Goal: Task Accomplishment & Management: Complete application form

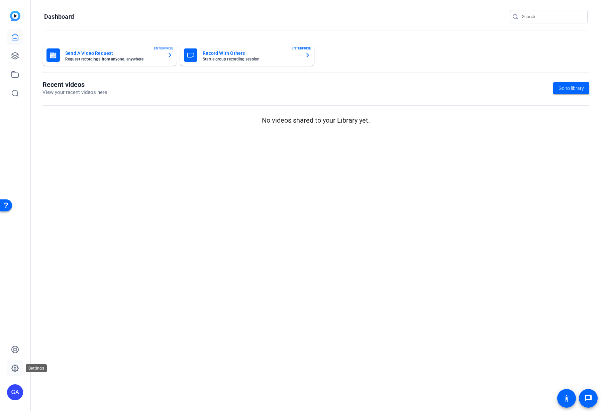
click at [17, 366] on icon at bounding box center [15, 368] width 7 height 7
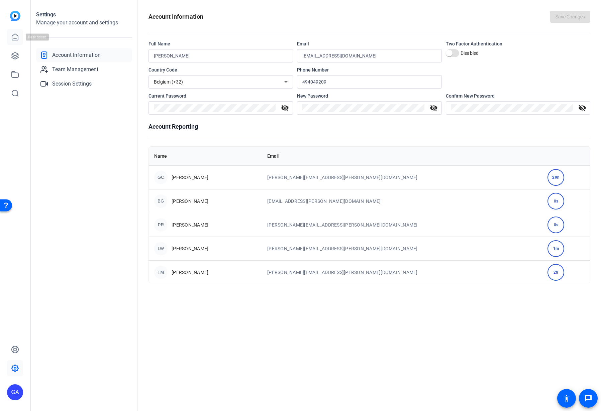
click at [16, 37] on icon at bounding box center [15, 37] width 8 height 8
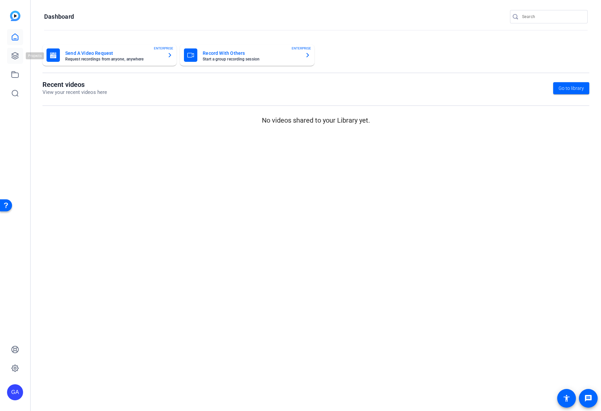
click at [18, 59] on icon at bounding box center [15, 56] width 8 height 8
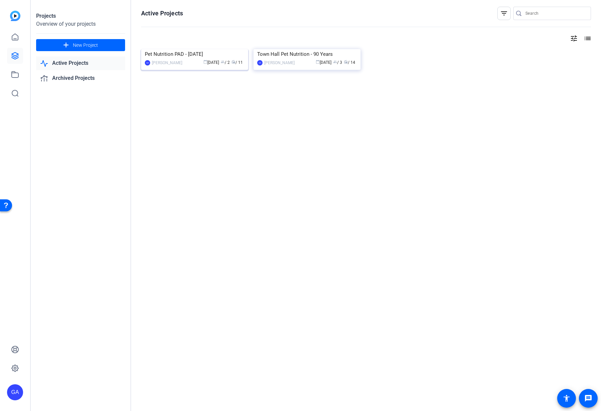
click at [193, 49] on img at bounding box center [194, 49] width 107 height 0
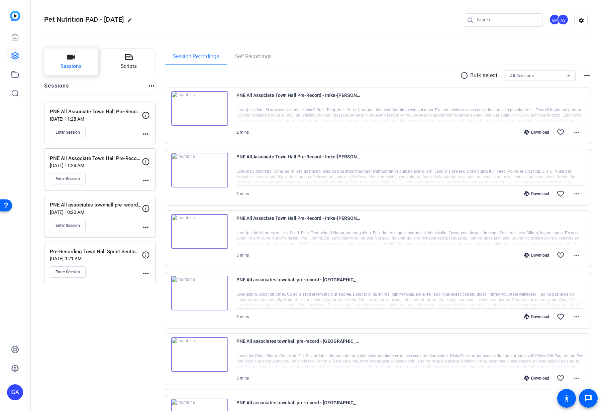
click at [91, 60] on button "Sessions" at bounding box center [71, 61] width 54 height 27
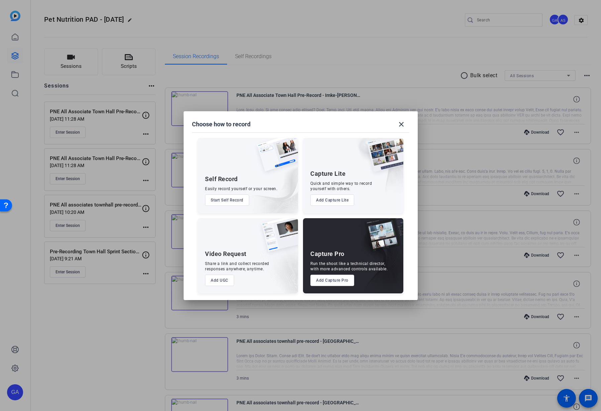
click at [341, 278] on button "Add Capture Pro" at bounding box center [332, 280] width 44 height 11
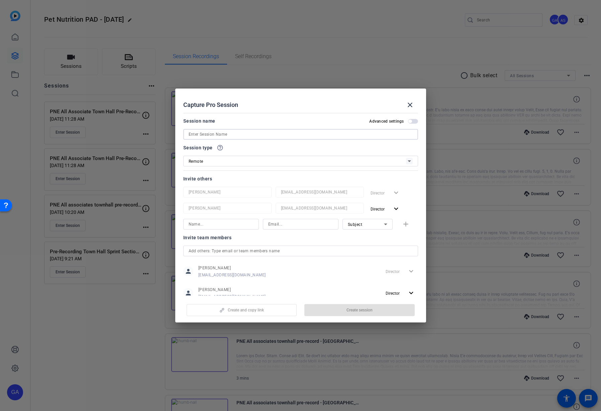
click at [255, 132] on input at bounding box center [301, 134] width 224 height 8
paste input "Pre-Recording for Town Hall Sprint Section - [PERSON_NAME]"
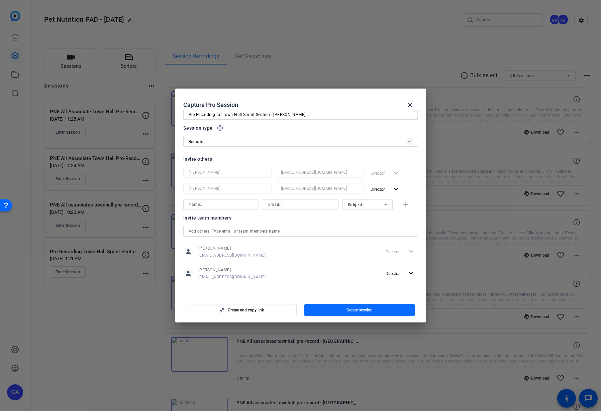
type input "Pre-Recording for Town Hall Sprint Section - [PERSON_NAME]"
click at [370, 309] on span "Create session" at bounding box center [359, 310] width 26 height 5
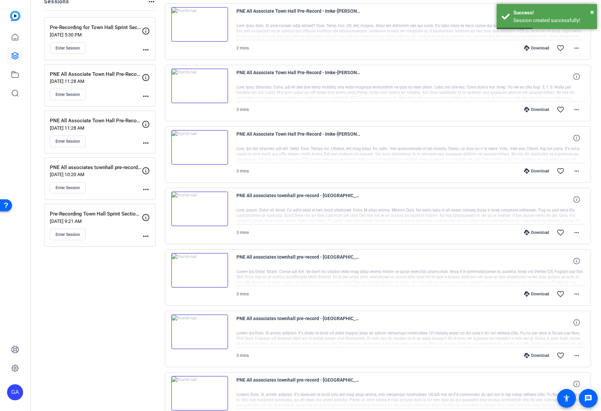
scroll to position [0, 0]
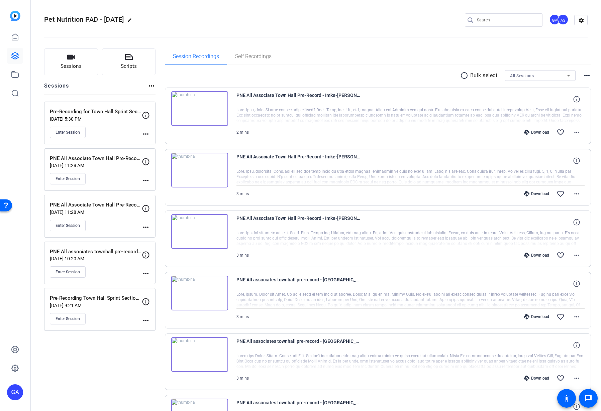
click at [101, 124] on div "Pre-Recording for Town Hall Sprint Section - [PERSON_NAME] [DATE] 5:30 PM Enter…" at bounding box center [96, 123] width 92 height 30
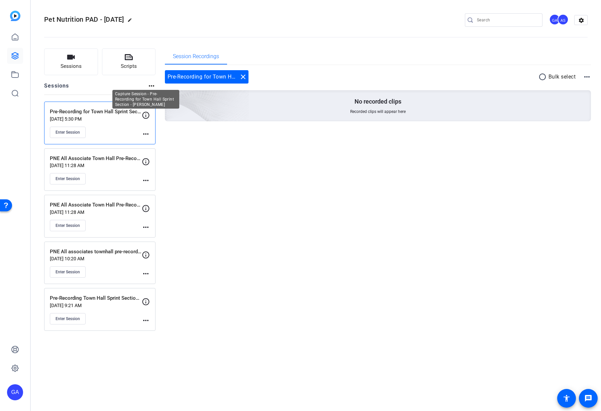
click at [147, 115] on icon at bounding box center [146, 115] width 8 height 8
click at [150, 132] on div "Pre-Recording for Town Hall Sprint Section - [PERSON_NAME] [DATE] 5:30 PM Enter…" at bounding box center [99, 123] width 111 height 43
click at [148, 132] on mat-icon "more_horiz" at bounding box center [146, 134] width 8 height 8
click at [76, 134] on div at bounding box center [300, 205] width 601 height 411
click at [76, 133] on span "Enter Session" at bounding box center [68, 132] width 24 height 5
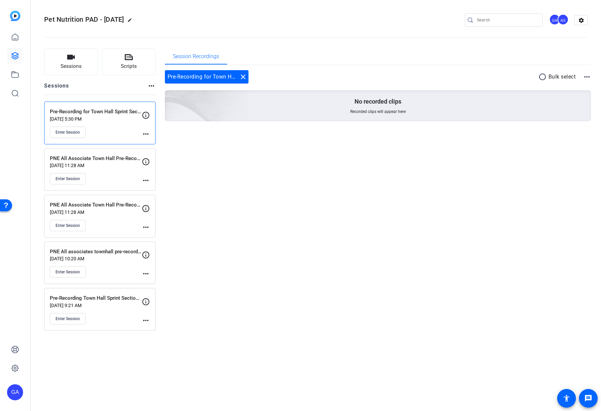
click at [151, 130] on div "Pre-Recording for Town Hall Sprint Section - [PERSON_NAME] [DATE] 5:30 PM Enter…" at bounding box center [99, 123] width 111 height 43
click at [149, 134] on mat-icon "more_horiz" at bounding box center [146, 134] width 8 height 8
click at [156, 141] on span "Edit Session" at bounding box center [162, 144] width 30 height 8
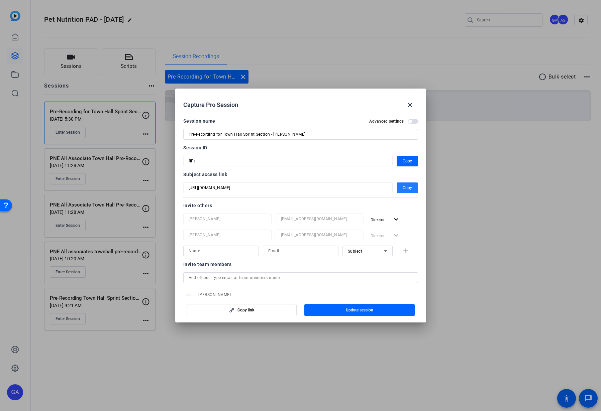
click at [403, 189] on span "Copy" at bounding box center [407, 188] width 9 height 8
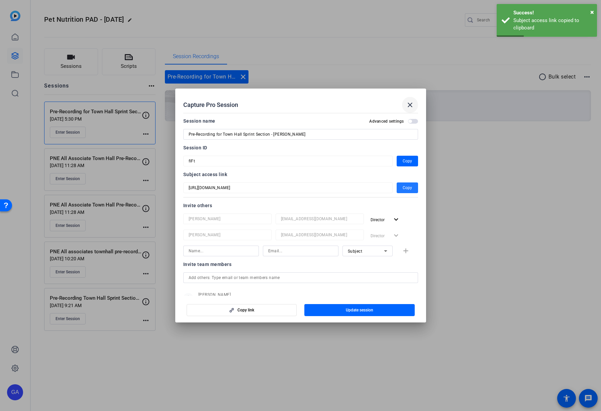
click at [409, 108] on mat-icon "close" at bounding box center [410, 105] width 8 height 8
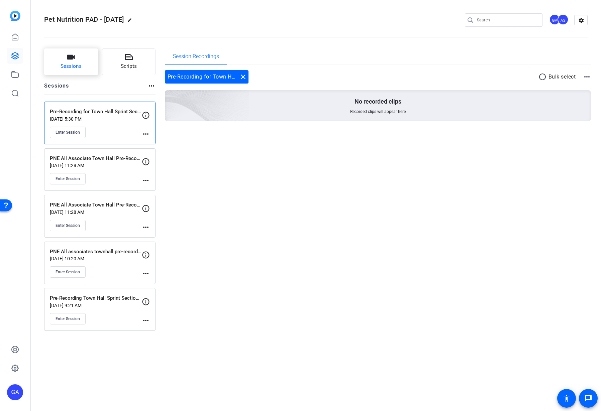
click at [93, 66] on button "Sessions" at bounding box center [71, 61] width 54 height 27
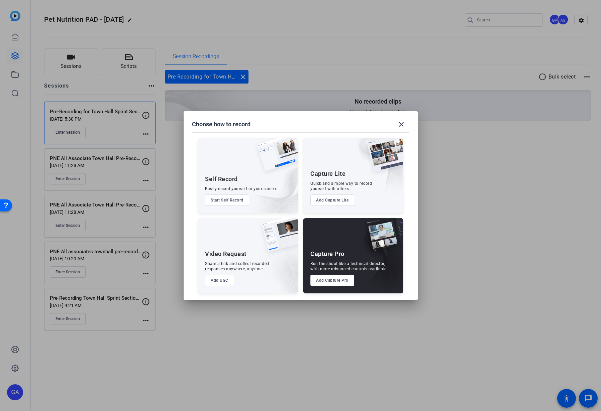
click at [238, 201] on button "Start Self Record" at bounding box center [227, 200] width 44 height 11
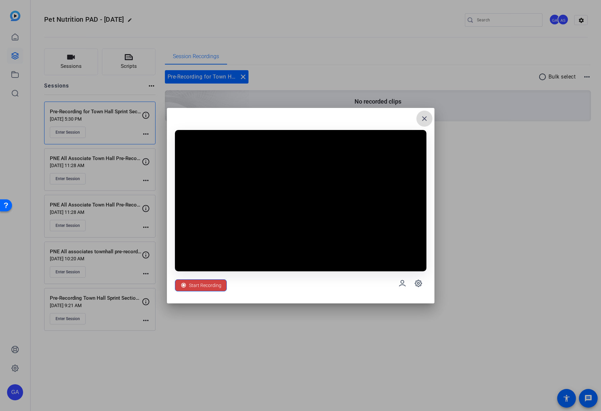
click at [425, 122] on mat-icon "close" at bounding box center [424, 119] width 8 height 8
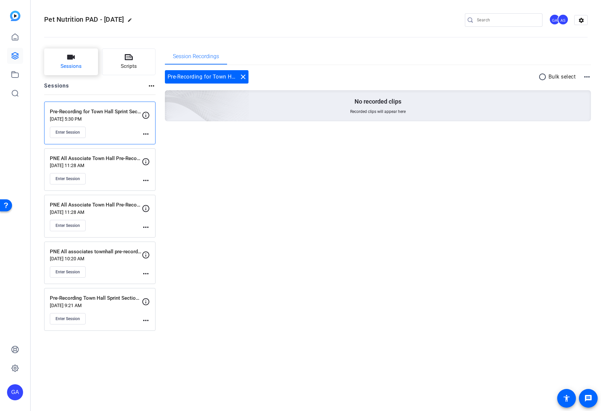
click at [79, 57] on button "Sessions" at bounding box center [71, 61] width 54 height 27
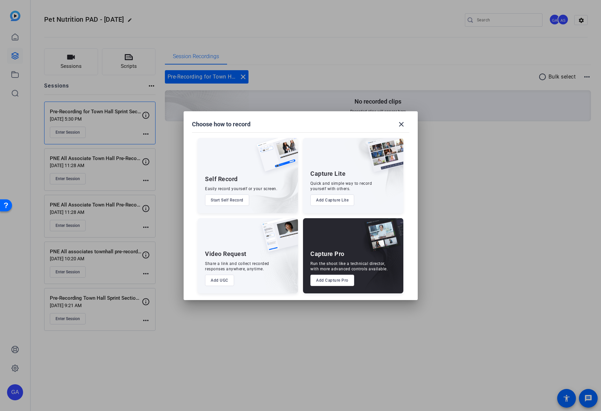
click at [219, 281] on button "Add UGC" at bounding box center [219, 280] width 29 height 11
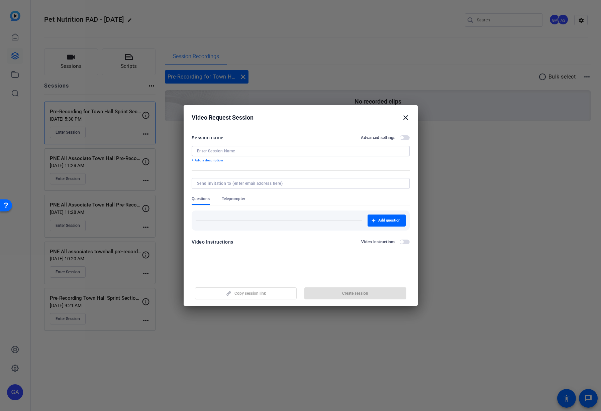
click at [217, 153] on input at bounding box center [300, 150] width 207 height 5
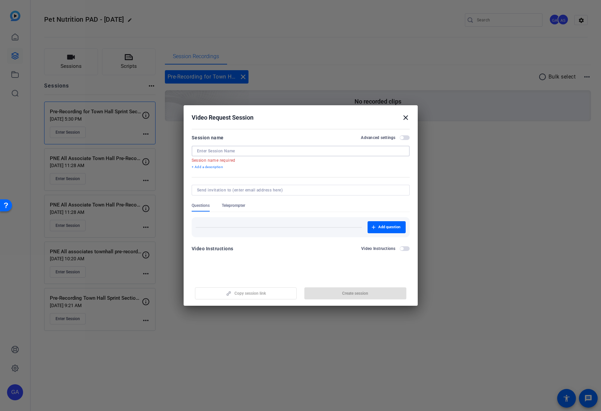
paste input "Pre-Recording for Town Hall Sprint Section - Rober"
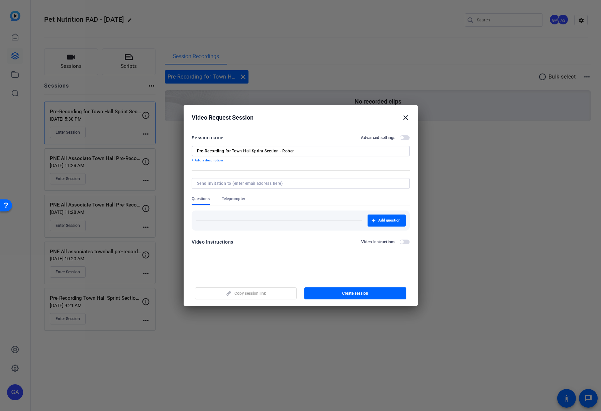
type input "Pre-Recording for Town Hall Sprint Section - Rober"
click at [264, 184] on input at bounding box center [299, 183] width 205 height 5
click at [488, 237] on div at bounding box center [300, 205] width 601 height 411
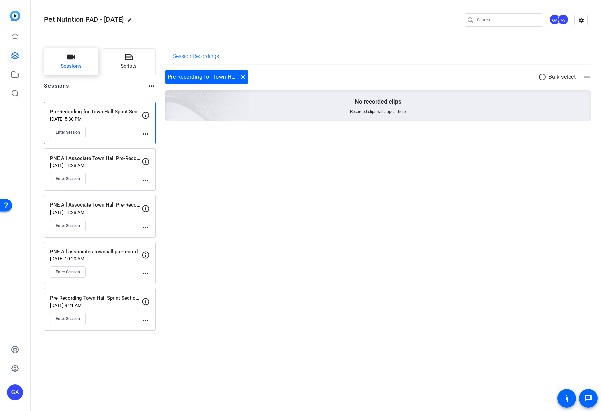
click at [80, 66] on span "Sessions" at bounding box center [71, 67] width 21 height 8
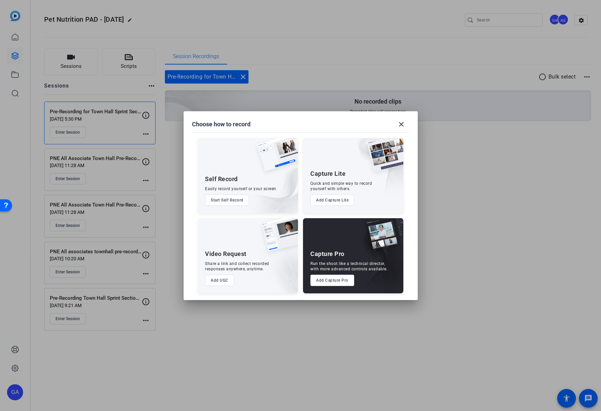
click at [220, 282] on button "Add UGC" at bounding box center [219, 280] width 29 height 11
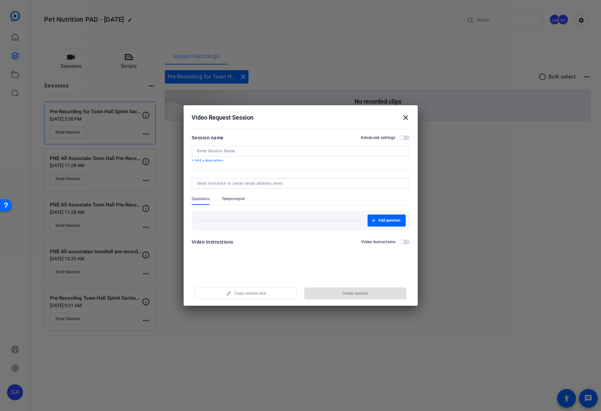
click at [246, 152] on input at bounding box center [300, 150] width 207 height 5
paste input "Pre-Recording for Town Hall Sprint Section - Rober"
click at [282, 151] on input "Pre-Recording for Town Hall Sprint Section - Rober" at bounding box center [300, 150] width 207 height 5
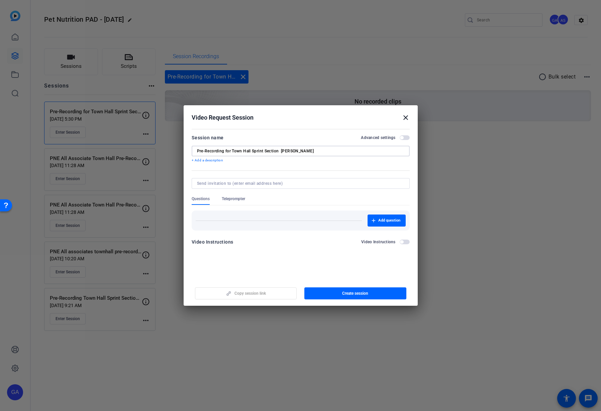
type input "Pre-Recording for Town Hall Sprint Section [PERSON_NAME]"
click at [303, 191] on div at bounding box center [301, 192] width 218 height 7
click at [304, 185] on input at bounding box center [299, 183] width 205 height 5
click at [261, 183] on input at bounding box center [299, 183] width 205 height 5
paste input "[PERSON_NAME][EMAIL_ADDRESS][PERSON_NAME][DOMAIN_NAME]"
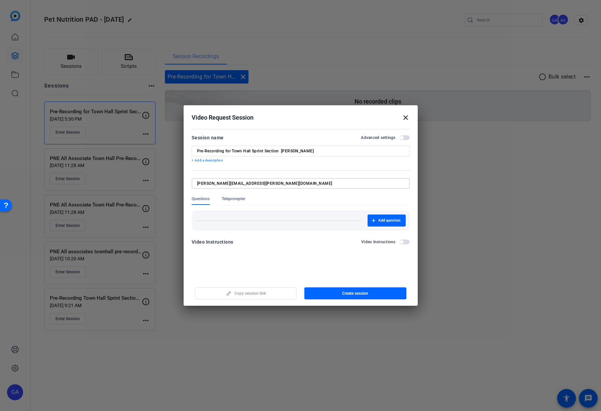
type input "[PERSON_NAME][EMAIL_ADDRESS][PERSON_NAME][DOMAIN_NAME]"
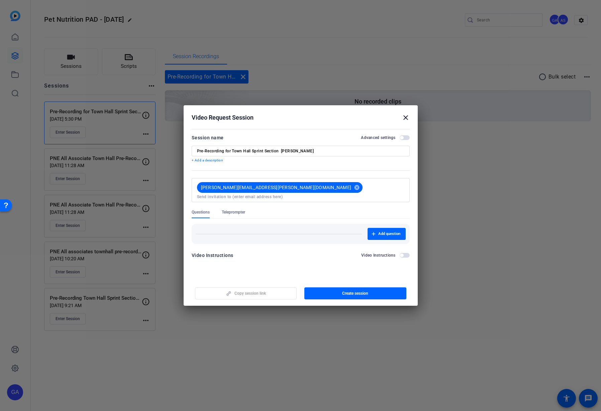
click at [273, 264] on openreel-new-create-edit-ugc-session "Video Request Session close Session name Advanced settings Pre-Recording for To…" at bounding box center [301, 205] width 234 height 201
click at [402, 254] on span "button" at bounding box center [401, 255] width 3 height 3
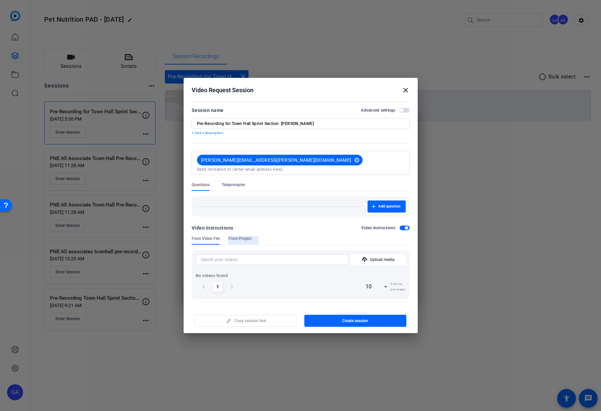
click at [253, 236] on div "From Project" at bounding box center [243, 240] width 30 height 9
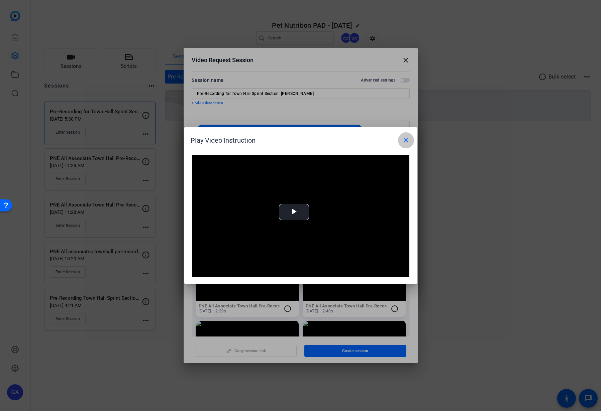
click at [409, 136] on mat-icon "close" at bounding box center [406, 140] width 8 height 8
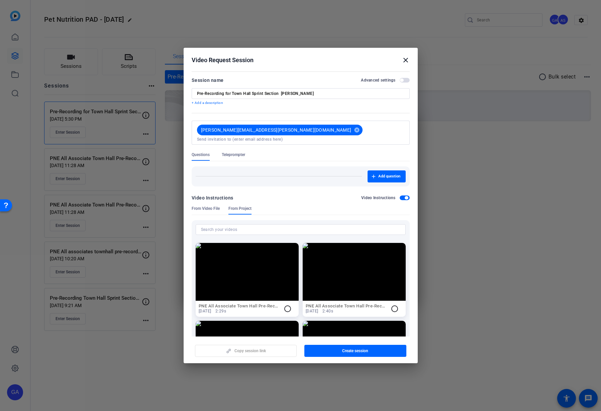
click at [218, 206] on span "From Video File" at bounding box center [206, 208] width 28 height 5
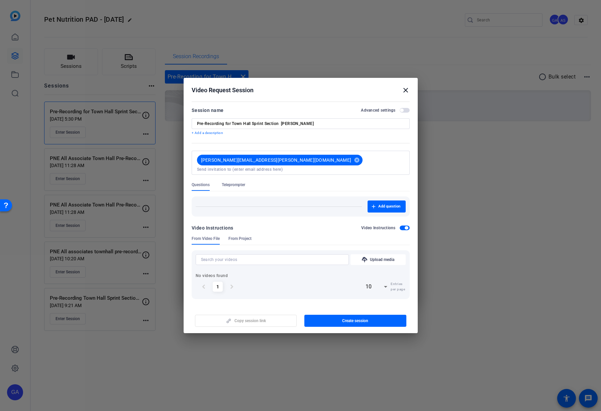
click at [408, 226] on span "button" at bounding box center [406, 227] width 3 height 3
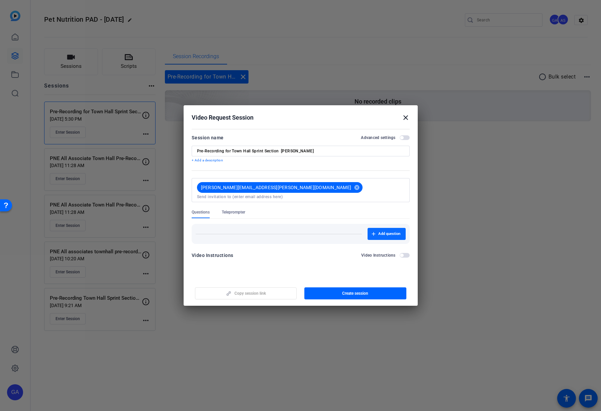
click at [378, 231] on span "Add question" at bounding box center [389, 233] width 22 height 5
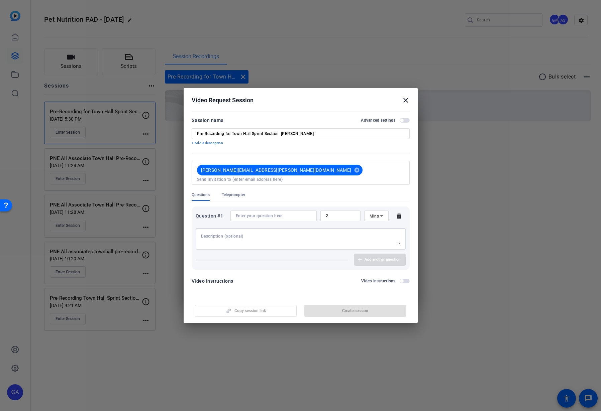
click at [268, 240] on textarea at bounding box center [300, 239] width 199 height 11
type textarea "Receive from [PERSON_NAME] to Tomek"
click at [329, 285] on div "Video Instructions Video Instructions" at bounding box center [301, 283] width 218 height 12
click at [284, 213] on input at bounding box center [274, 215] width 76 height 5
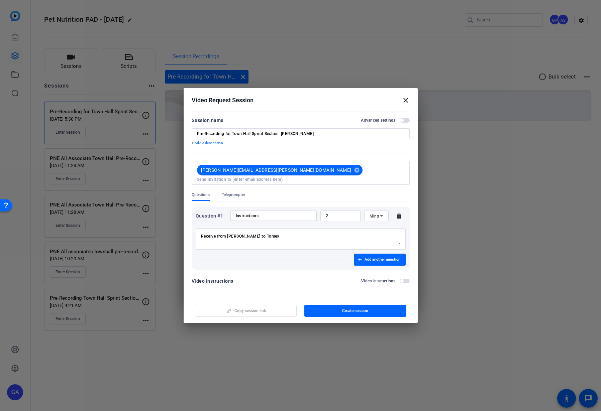
click at [327, 236] on textarea "Receive from [PERSON_NAME] to Tomek" at bounding box center [300, 239] width 199 height 11
click at [281, 213] on input "Instructions" at bounding box center [274, 215] width 76 height 5
type input "Instructions"
click at [233, 234] on textarea "Receive from [PERSON_NAME] to Tomek" at bounding box center [300, 239] width 199 height 11
click at [239, 241] on textarea "Receive from [PERSON_NAME] to Tomek" at bounding box center [300, 239] width 199 height 11
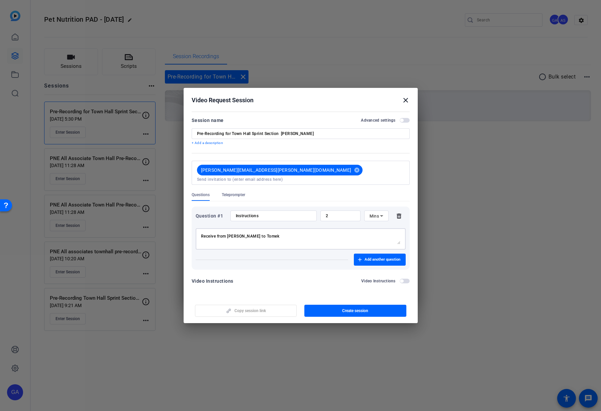
scroll to position [5, 0]
type textarea "Receive from [PERSON_NAME] to Tomek"
click at [342, 305] on span "button" at bounding box center [355, 311] width 102 height 16
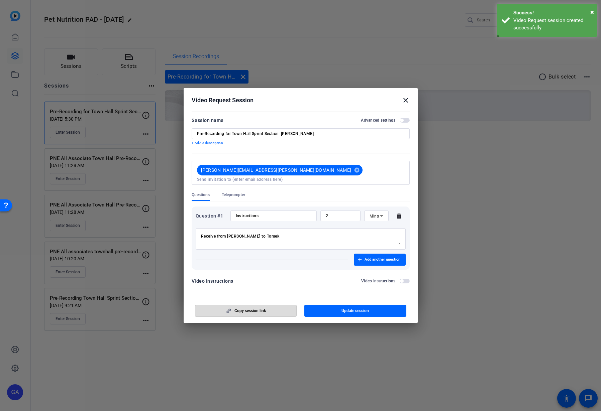
click at [273, 312] on span "button" at bounding box center [245, 311] width 101 height 16
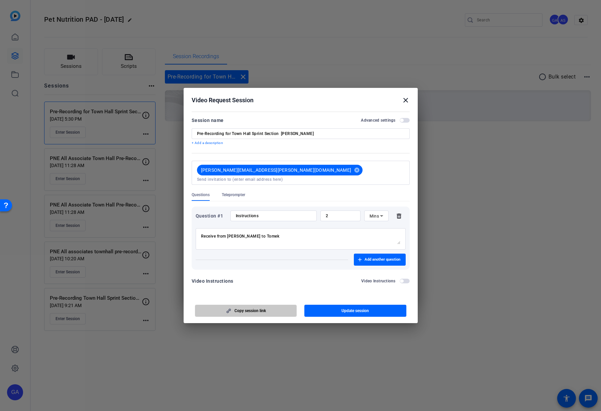
click at [251, 308] on span "Copy session link" at bounding box center [249, 310] width 31 height 5
